Goal: Contribute content: Contribute content

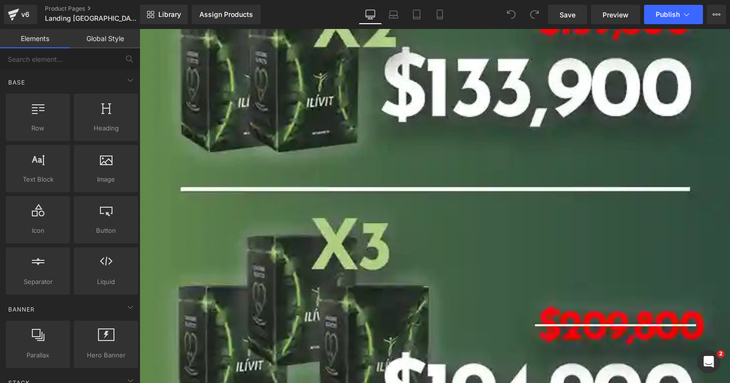
scroll to position [5931, 0]
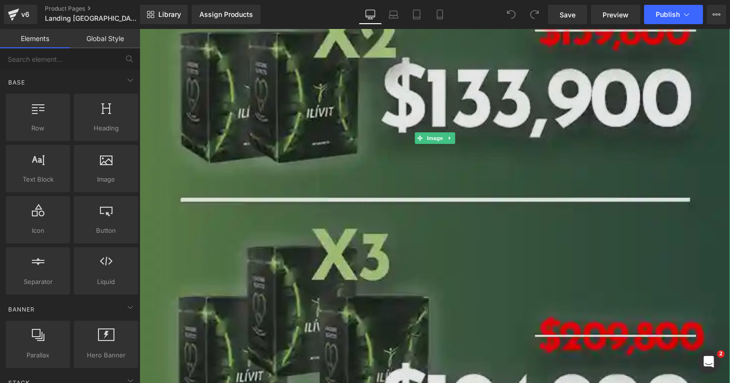
click at [448, 105] on img at bounding box center [434, 137] width 590 height 939
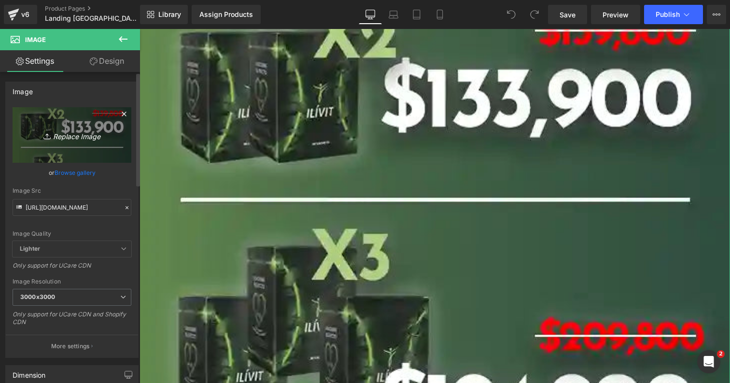
click at [81, 141] on icon "Replace Image" at bounding box center [71, 135] width 77 height 12
type input "C:\fakepath\PRECIOS ECUADOR LANDING DESKTOP (2).png"
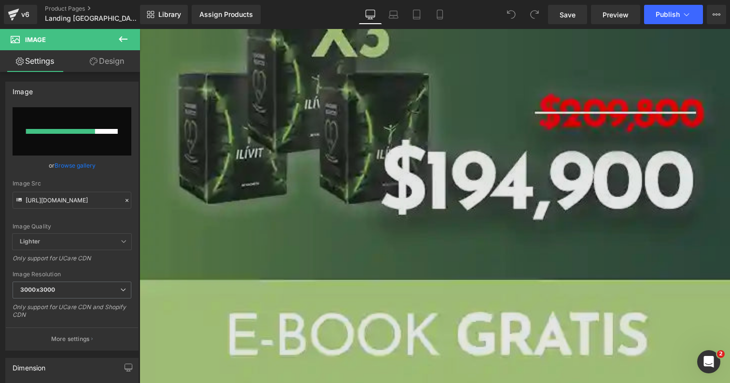
scroll to position [6006, 0]
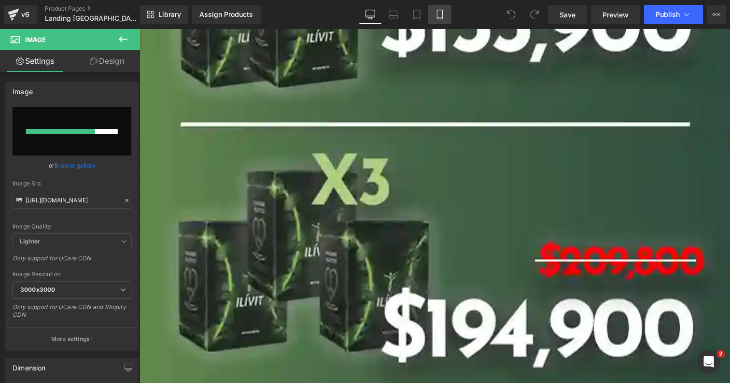
click at [442, 15] on icon at bounding box center [439, 14] width 5 height 9
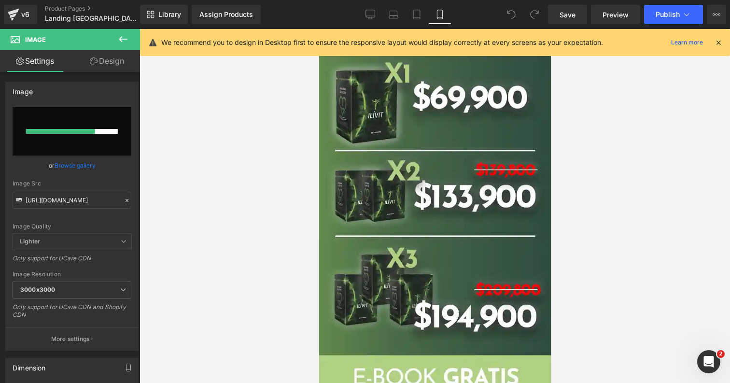
scroll to position [2217, 0]
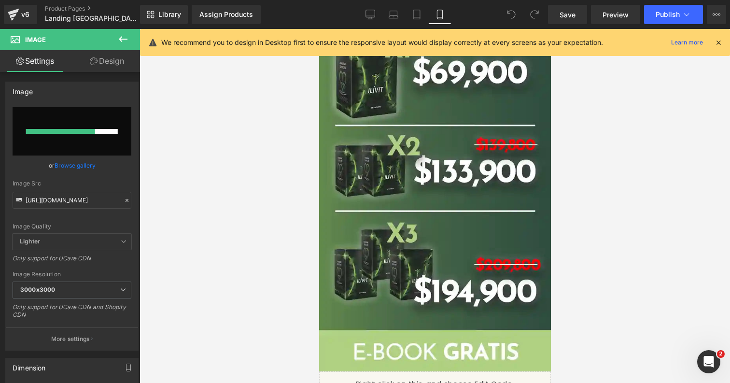
click at [437, 214] on img at bounding box center [434, 186] width 232 height 369
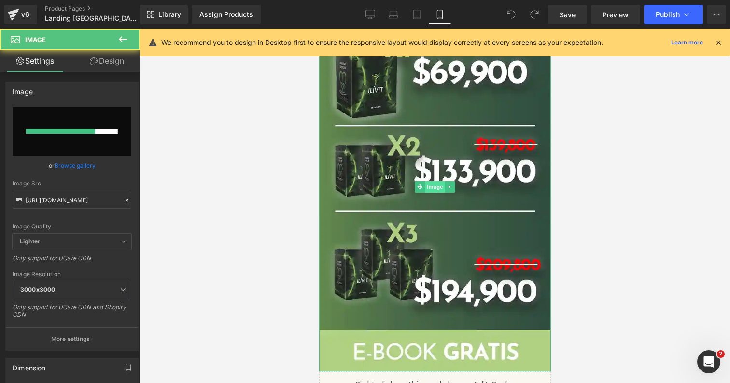
click at [429, 187] on span "Image" at bounding box center [434, 187] width 20 height 12
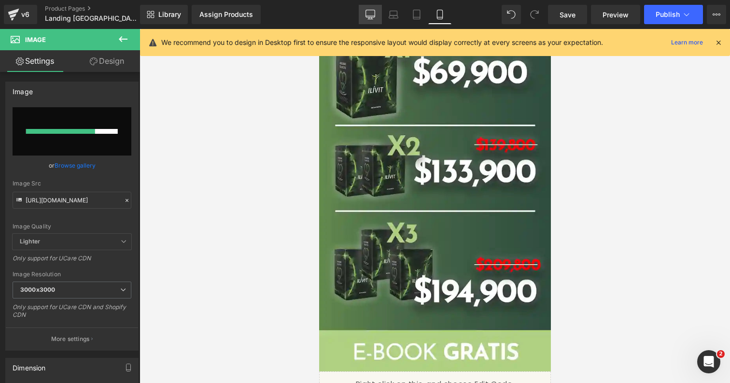
click at [371, 12] on icon at bounding box center [370, 15] width 10 height 10
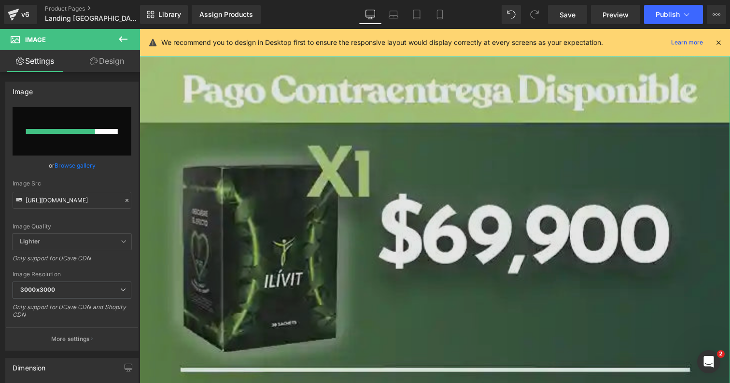
scroll to position [5563, 0]
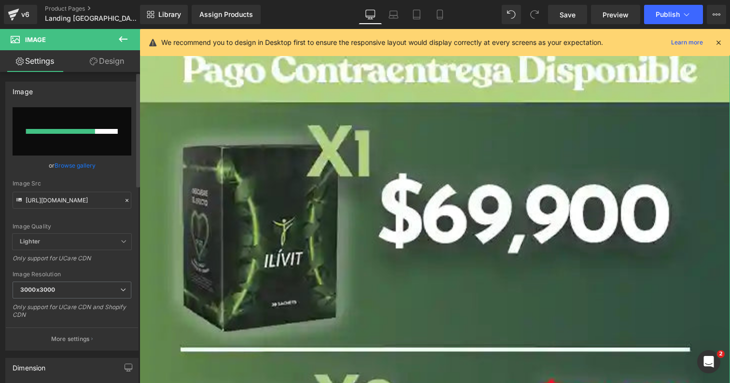
click at [69, 143] on input "file" at bounding box center [72, 131] width 119 height 48
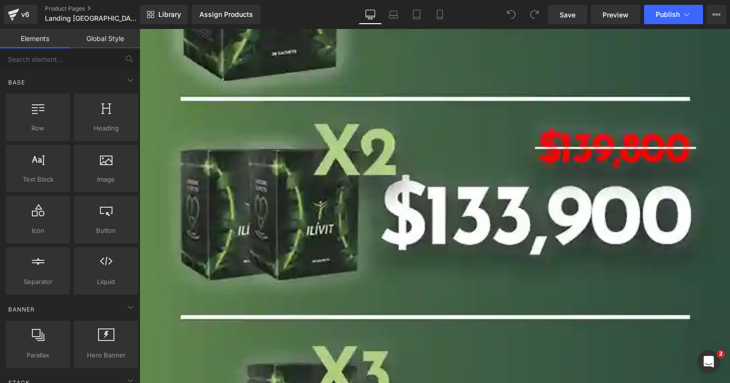
scroll to position [5715, 0]
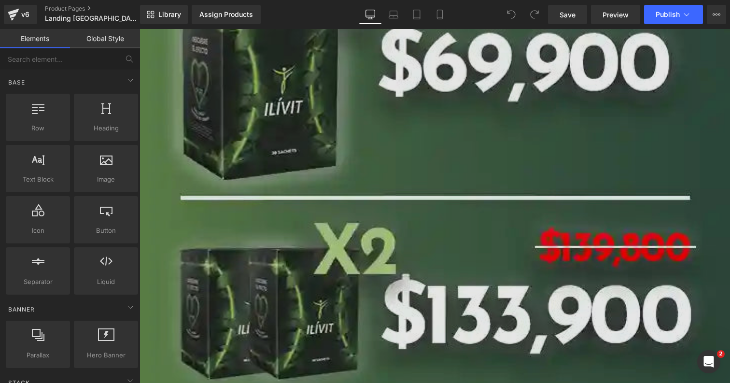
click at [377, 270] on img at bounding box center [434, 354] width 590 height 939
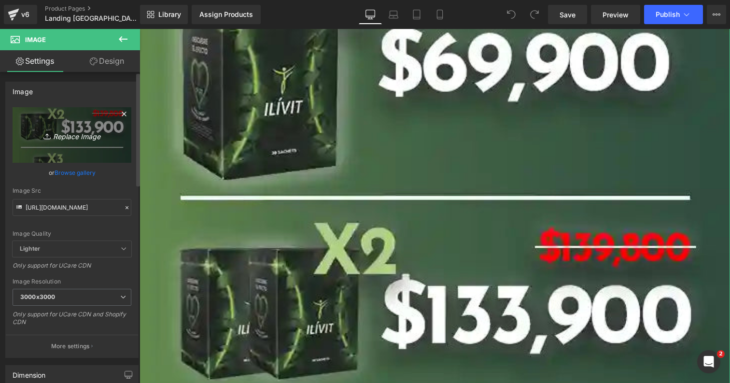
click at [72, 141] on link "Replace Image" at bounding box center [72, 134] width 119 height 55
type input "C:\fakepath\PRECIOS ECUADOR LANDING DESKTOP (2).png"
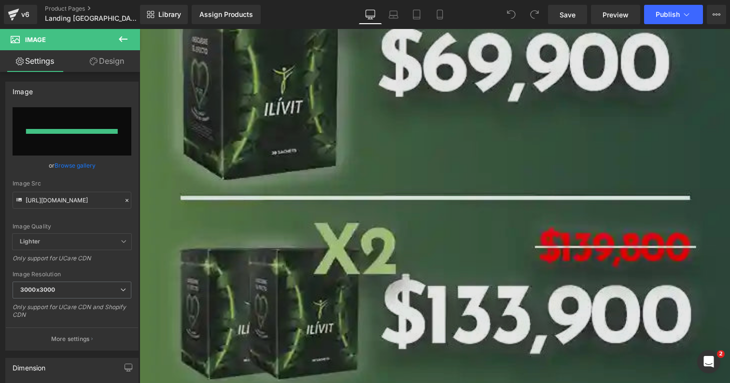
type input "https://ucarecdn.com/c72727ce-3f86-4f18-ba47-be8181abe3cd/-/format/auto/-/previ…"
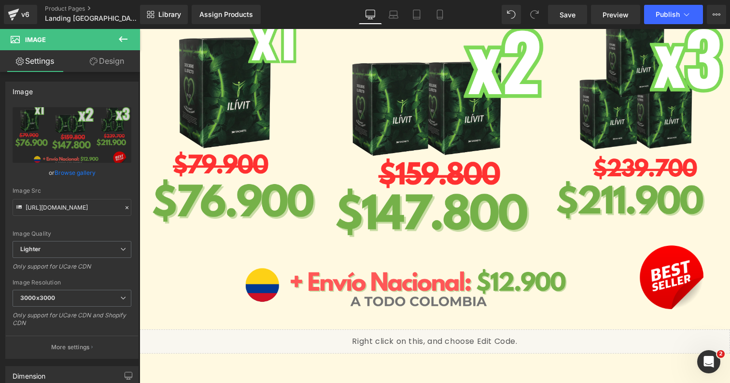
scroll to position [5714, 0]
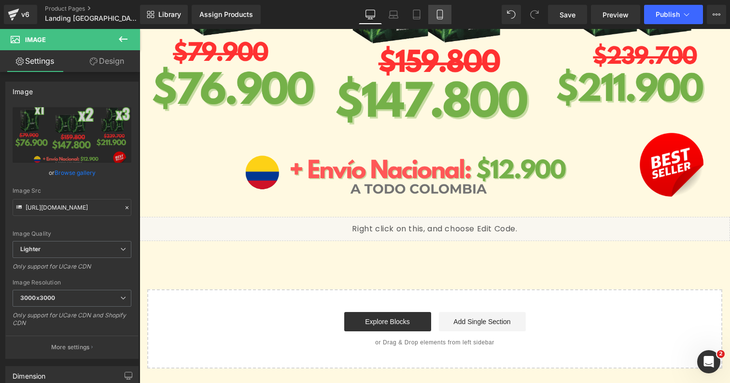
click at [437, 13] on icon at bounding box center [440, 15] width 10 height 10
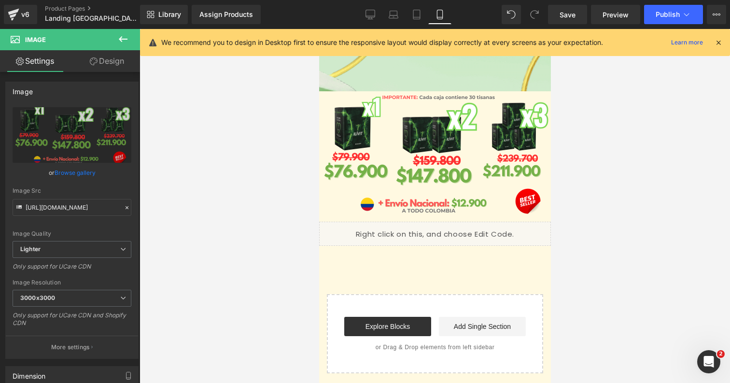
scroll to position [2072, 0]
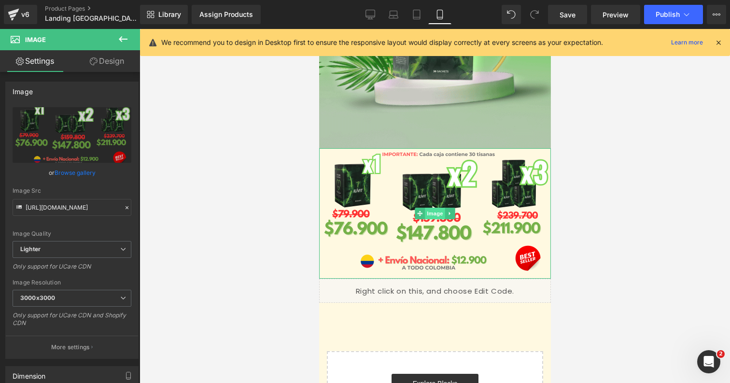
click at [440, 214] on span "Image" at bounding box center [434, 214] width 20 height 12
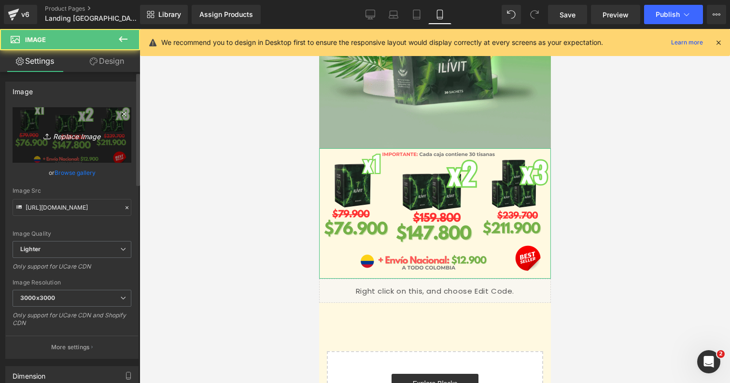
click at [86, 132] on icon "Replace Image" at bounding box center [71, 135] width 77 height 12
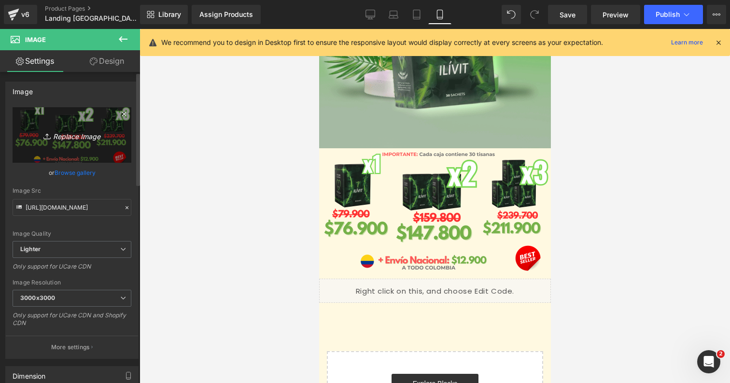
type input "C:\fakepath\PRECIOS ECUADOR LANDING 2023 (2).png"
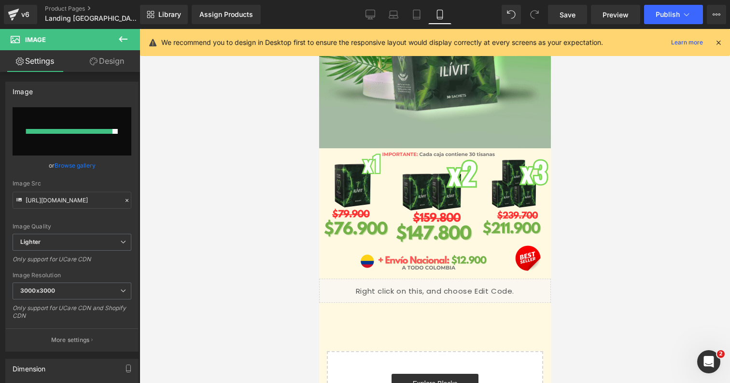
type input "https://ucarecdn.com/30a461d6-822f-4a66-a7b1-fc84e0b6480d/-/format/auto/-/previ…"
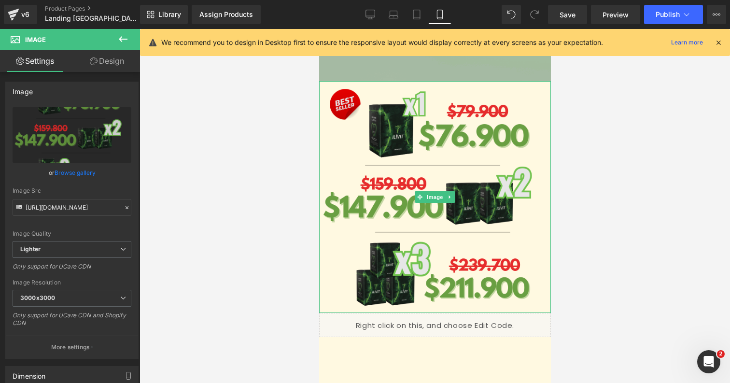
scroll to position [2145, 0]
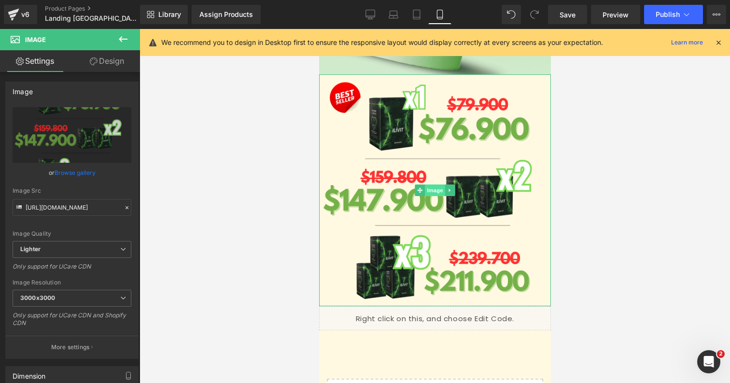
click at [439, 190] on span "Image" at bounding box center [434, 190] width 20 height 12
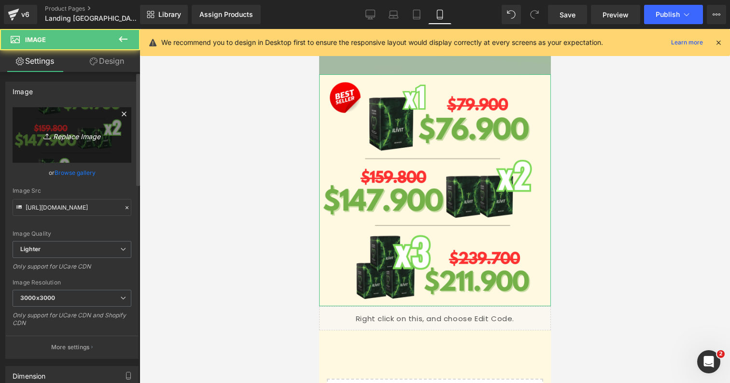
click at [98, 150] on link "Replace Image" at bounding box center [72, 134] width 119 height 55
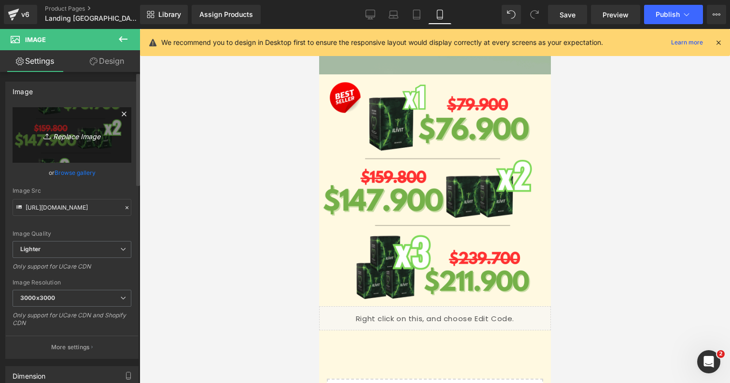
type input "C:\fakepath\PRECIOS ECUADOR LANDING 2023 (2).png"
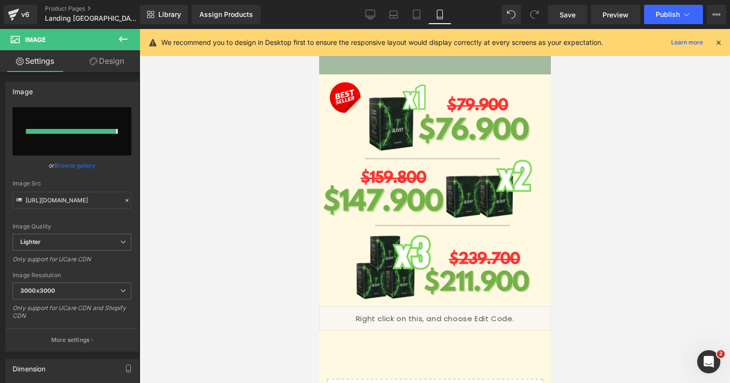
type input "https://ucarecdn.com/07c2b8bc-b76d-40ec-ab55-d0099f6fa4ea/-/format/auto/-/previ…"
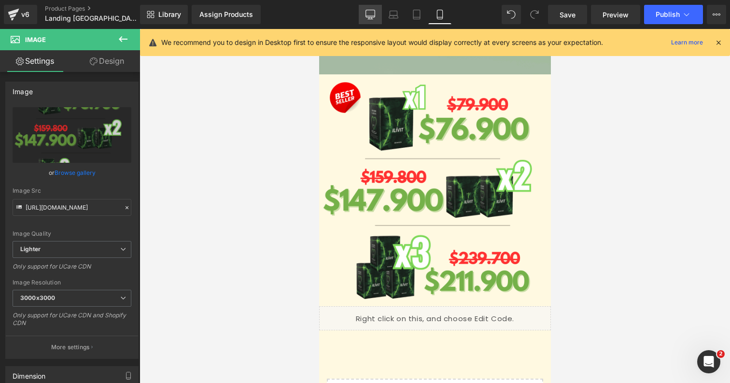
click at [368, 13] on icon at bounding box center [370, 15] width 10 height 10
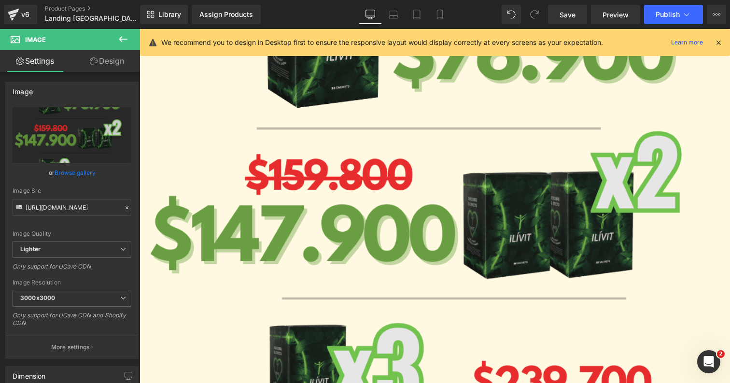
scroll to position [5639, 0]
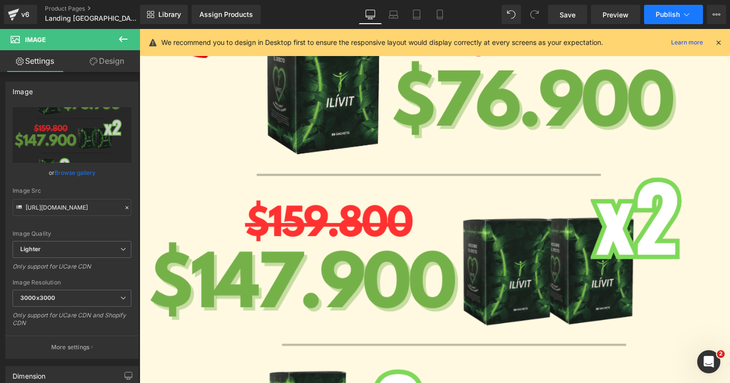
click at [664, 9] on button "Publish" at bounding box center [673, 14] width 59 height 19
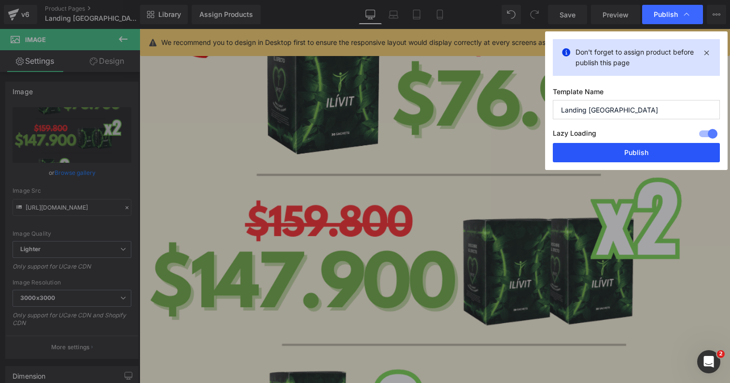
click at [634, 147] on button "Publish" at bounding box center [636, 152] width 167 height 19
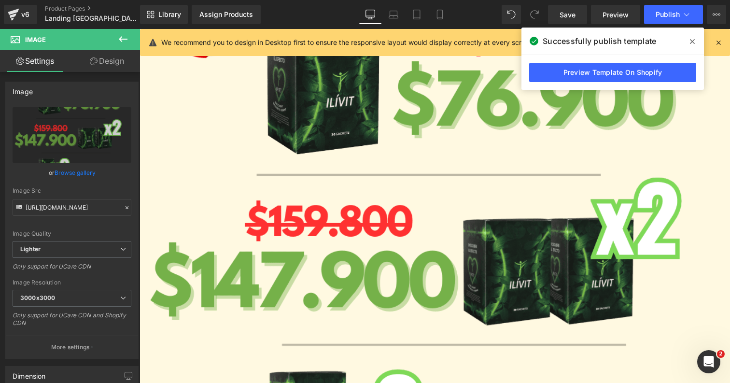
click at [121, 39] on icon at bounding box center [123, 39] width 9 height 6
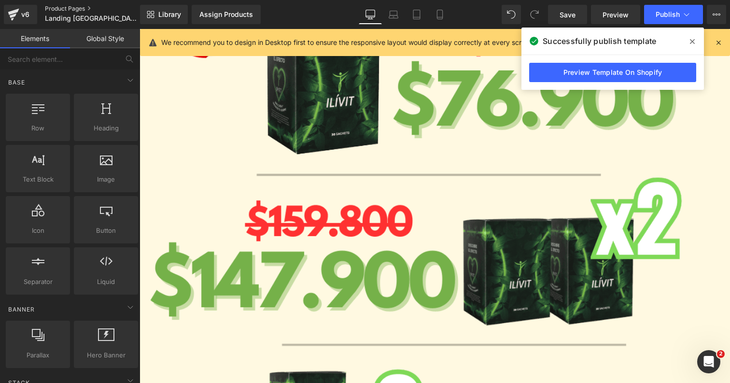
click at [84, 10] on link "Product Pages" at bounding box center [100, 9] width 111 height 8
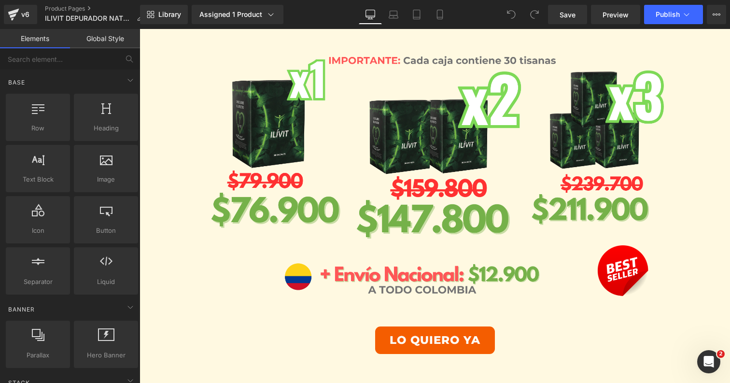
scroll to position [2628, 0]
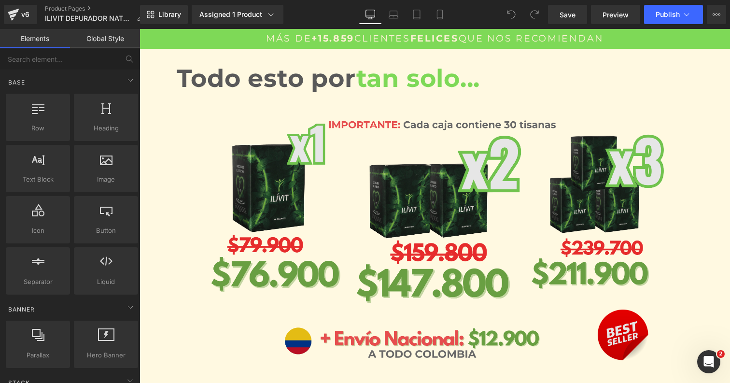
click at [452, 168] on img at bounding box center [434, 243] width 565 height 263
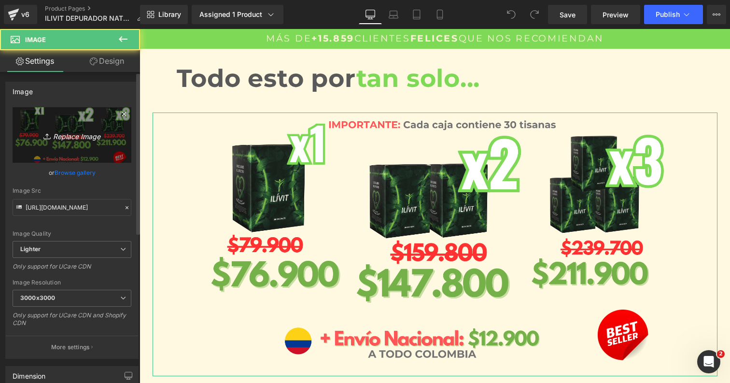
click at [76, 133] on icon "Replace Image" at bounding box center [71, 135] width 77 height 12
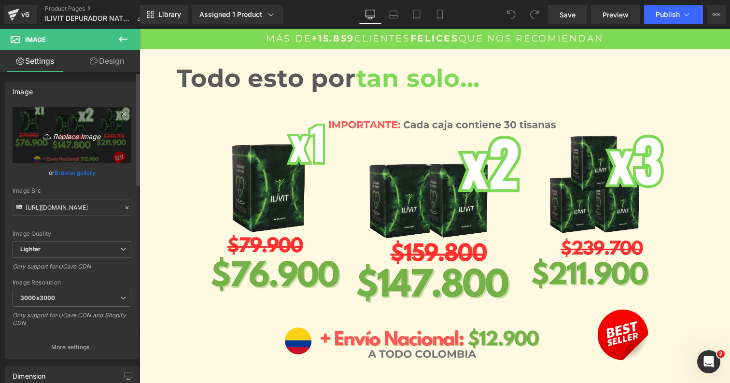
type input "C:\fakepath\PRECIOS ECUADOR LANDING DESKTOP (2).png"
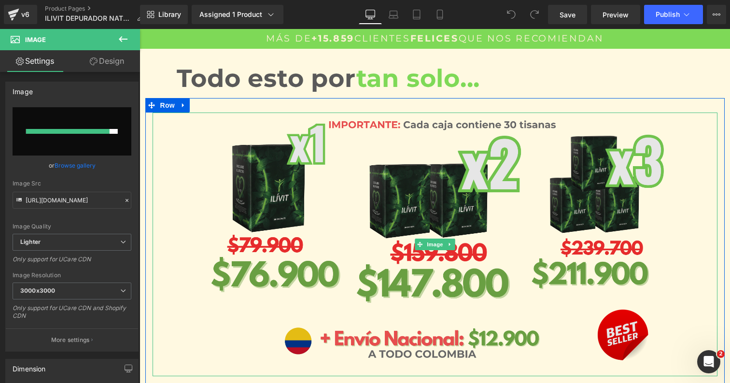
type input "[URL][DOMAIN_NAME]"
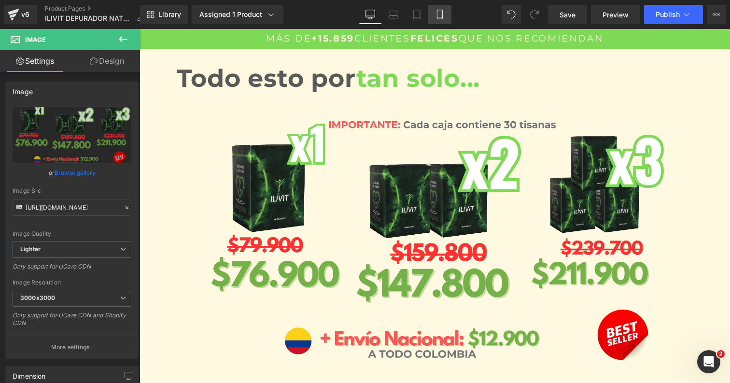
click at [442, 15] on icon at bounding box center [440, 15] width 10 height 10
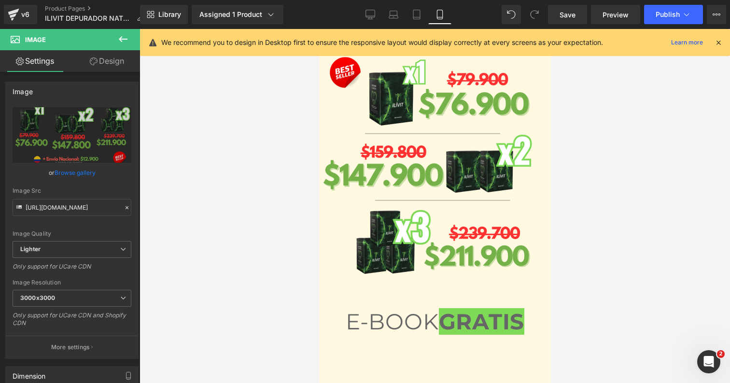
scroll to position [3558, 0]
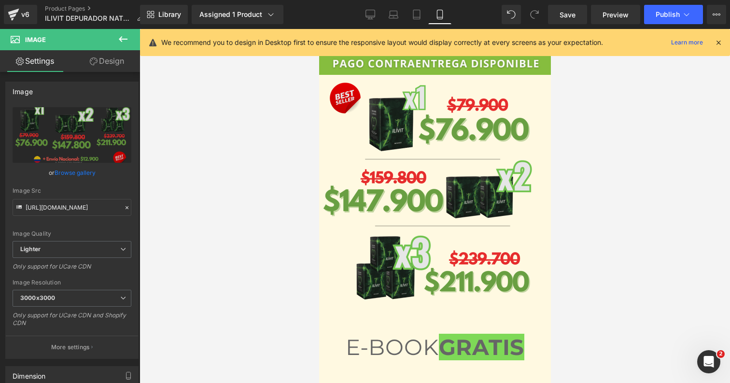
click at [438, 163] on img at bounding box center [434, 197] width 232 height 244
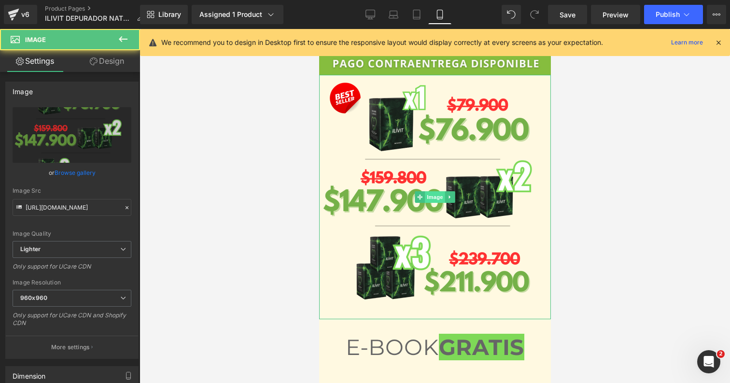
click at [439, 191] on span "Image" at bounding box center [434, 197] width 20 height 12
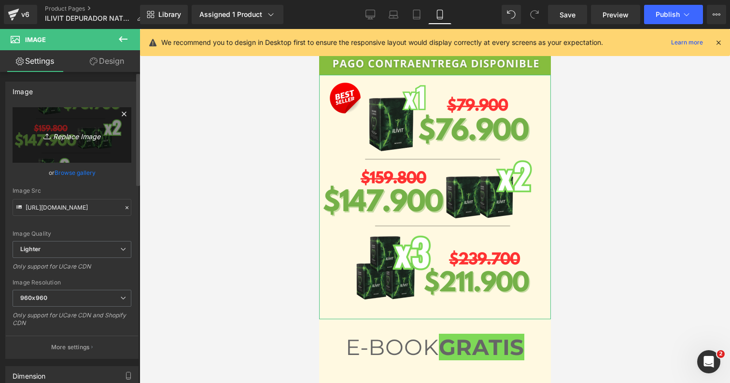
click at [63, 134] on icon "Replace Image" at bounding box center [71, 135] width 77 height 12
type input "C:\fakepath\PRECIOS ECUADOR LANDING 2023 (2).png"
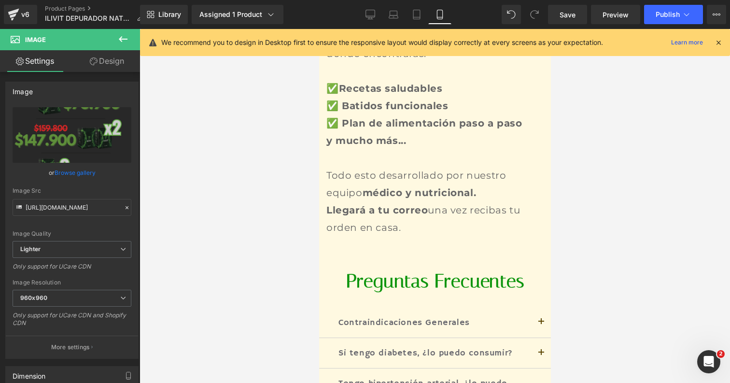
type input "[URL][DOMAIN_NAME]"
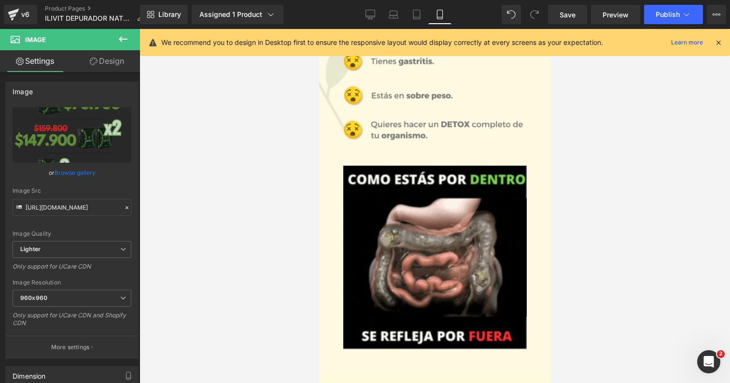
scroll to position [0, 0]
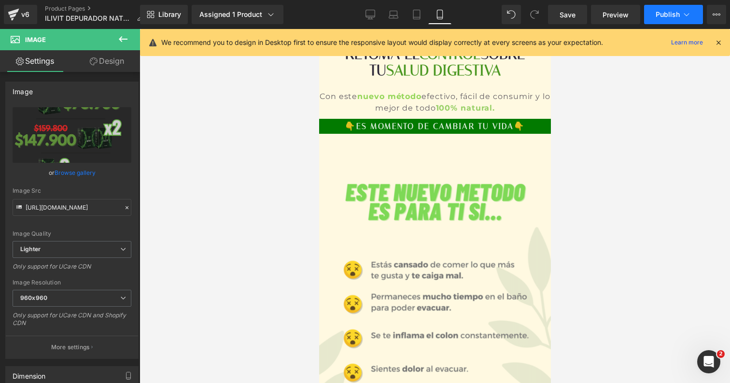
click at [672, 16] on span "Publish" at bounding box center [667, 15] width 24 height 8
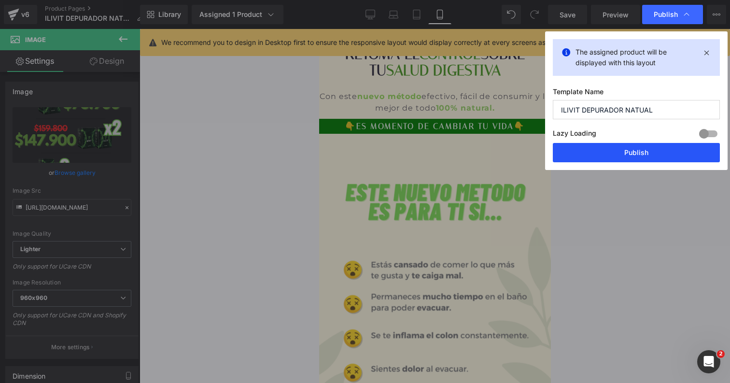
click at [625, 147] on button "Publish" at bounding box center [636, 152] width 167 height 19
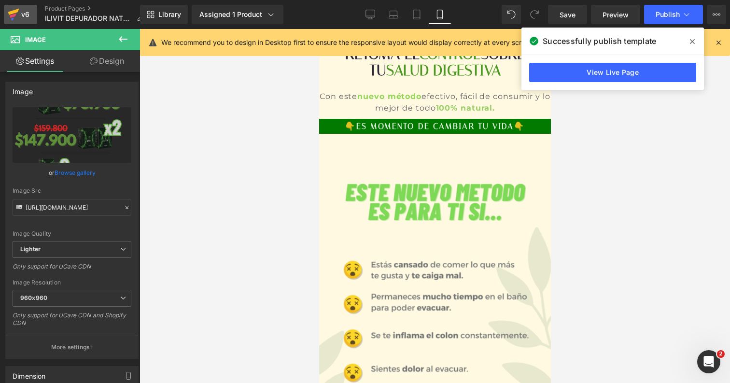
click at [28, 14] on div "v6" at bounding box center [25, 14] width 12 height 13
